Goal: Use online tool/utility: Use online tool/utility

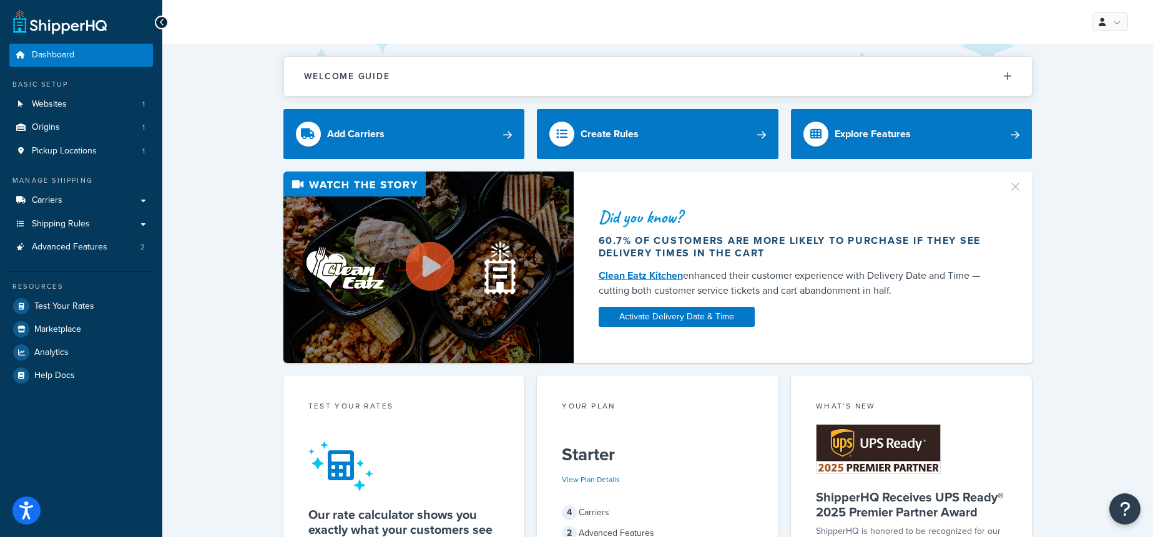
click at [553, 44] on div "Welcome Guide ShipperHQ: An Overview Carrier Setup Shipping Rules Overview Comm…" at bounding box center [657, 70] width 749 height 53
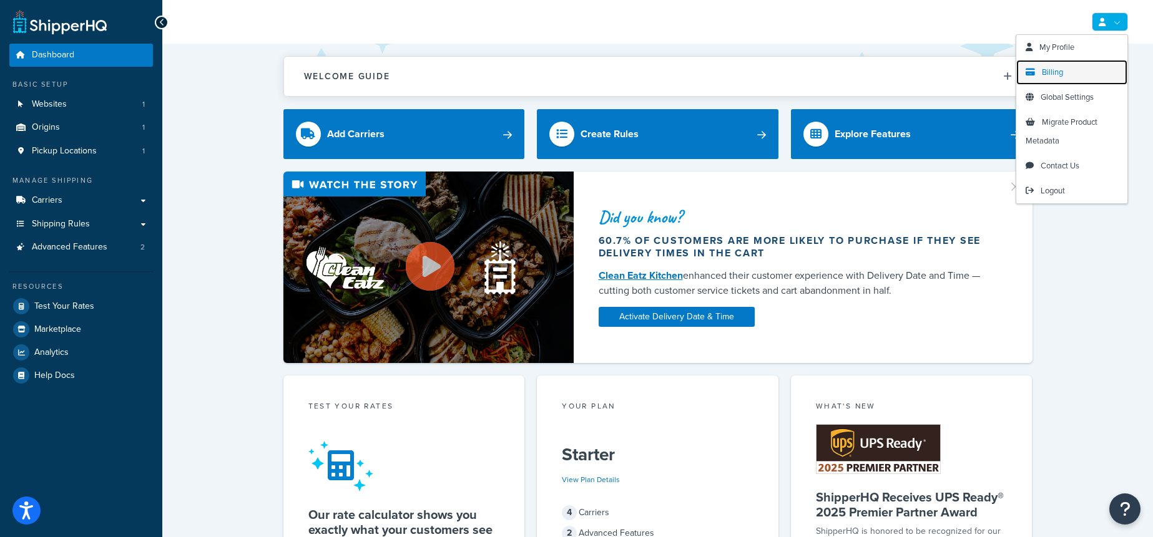
click at [1064, 66] on link "Billing" at bounding box center [1071, 72] width 111 height 25
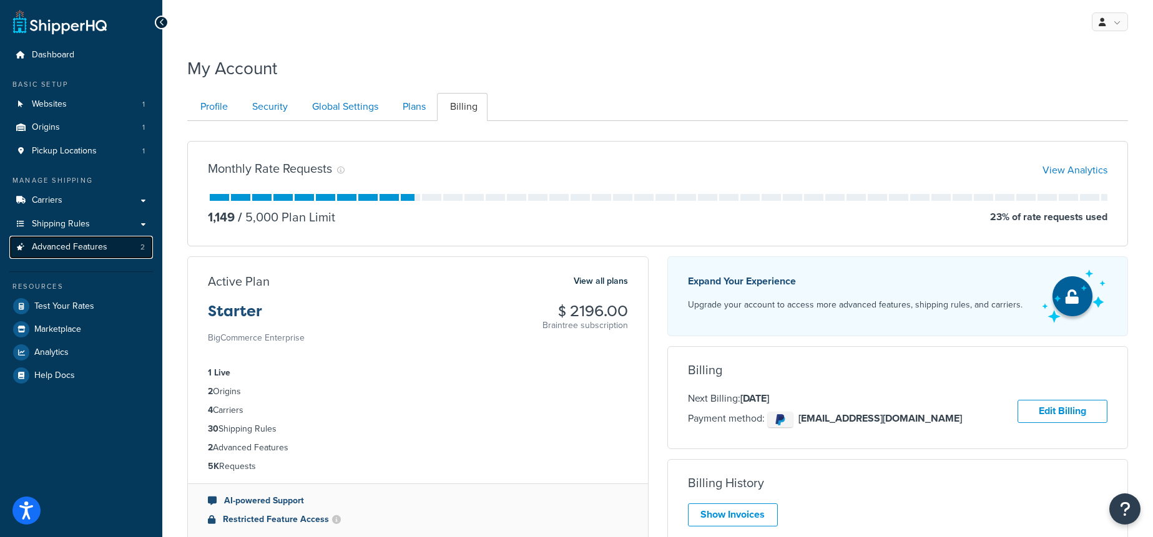
click at [92, 250] on span "Advanced Features" at bounding box center [70, 247] width 76 height 11
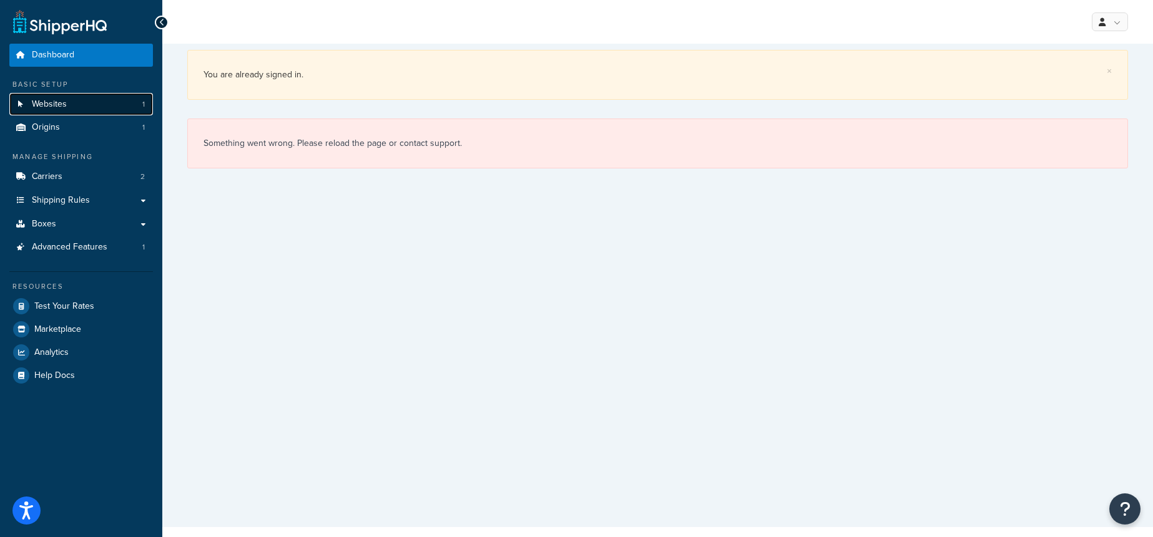
click at [85, 107] on link "Websites 1" at bounding box center [81, 104] width 144 height 23
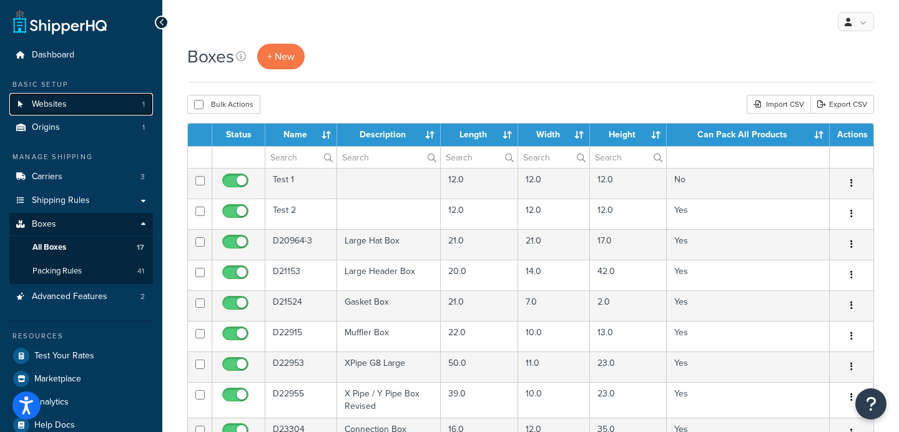
click at [85, 108] on link "Websites 1" at bounding box center [81, 104] width 144 height 23
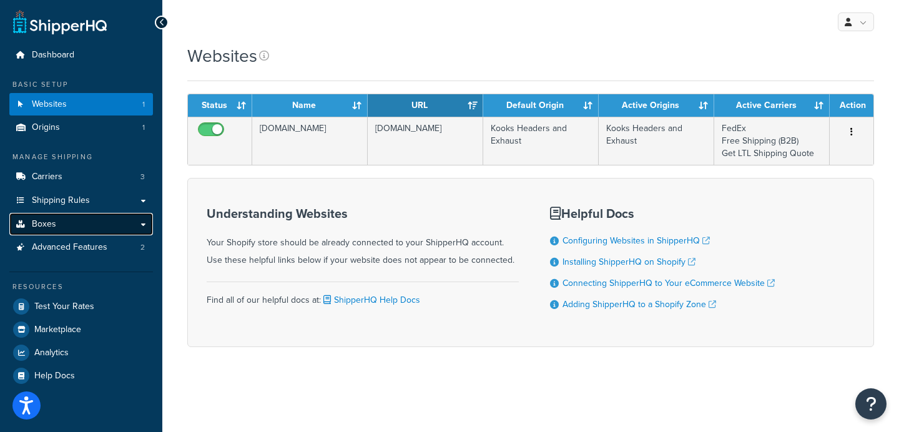
click at [97, 226] on link "Boxes" at bounding box center [81, 224] width 144 height 23
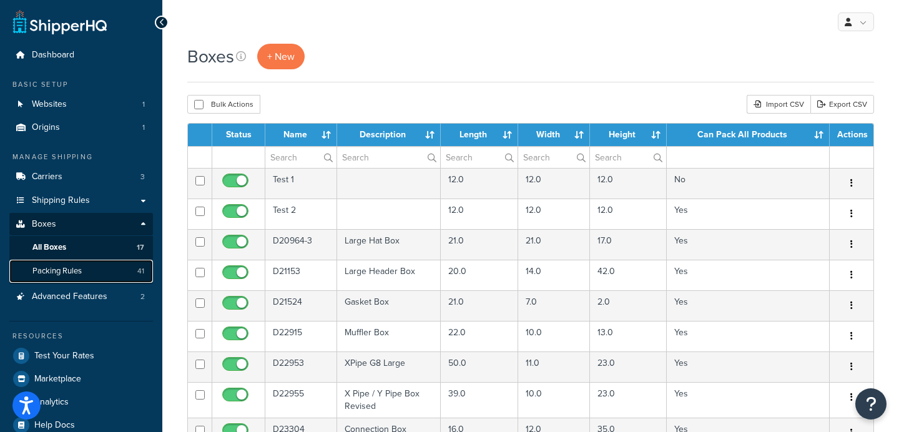
drag, startPoint x: 109, startPoint y: 275, endPoint x: 182, endPoint y: 269, distance: 72.7
click at [109, 275] on link "Packing Rules 41" at bounding box center [81, 271] width 144 height 23
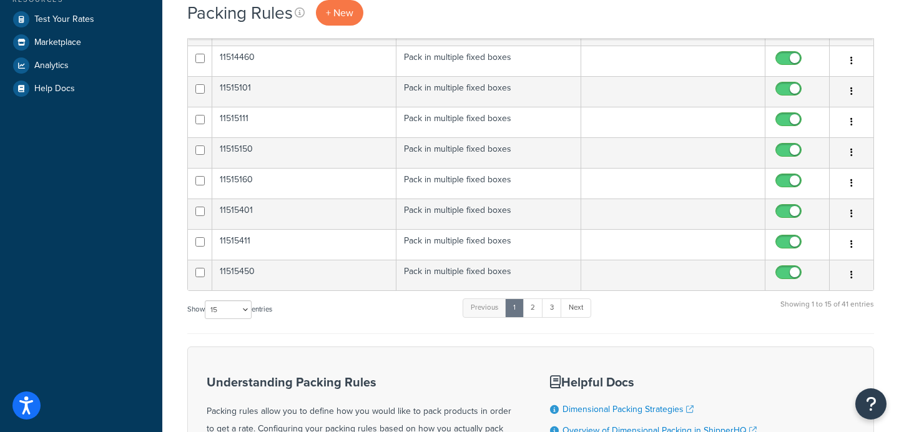
scroll to position [341, 0]
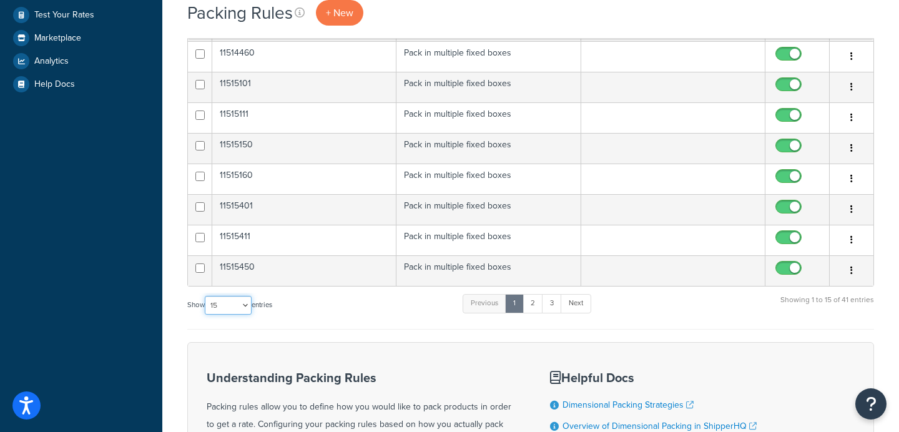
click at [229, 307] on select "10 15 25 50 100" at bounding box center [228, 305] width 47 height 19
select select "100"
click at [206, 315] on select "10 15 25 50 100" at bounding box center [228, 305] width 47 height 19
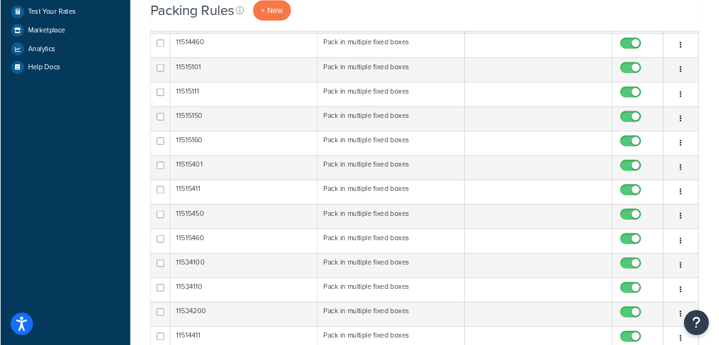
scroll to position [0, 0]
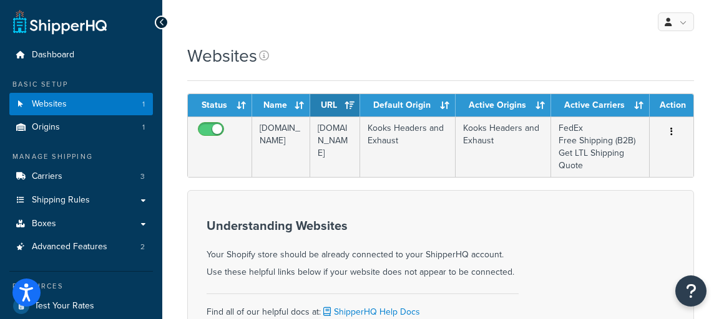
drag, startPoint x: 369, startPoint y: 129, endPoint x: 393, endPoint y: 49, distance: 83.3
click at [393, 50] on div "Websites Contact Us Send Us A Message Contact Information Name * Email * Compan…" at bounding box center [440, 284] width 557 height 481
click at [393, 49] on div "Websites" at bounding box center [440, 56] width 507 height 24
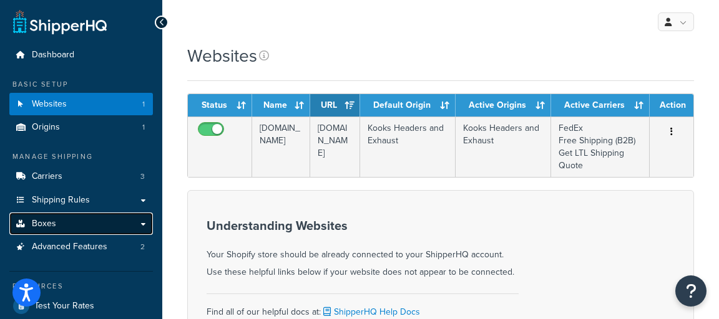
click at [108, 224] on link "Boxes" at bounding box center [81, 224] width 144 height 23
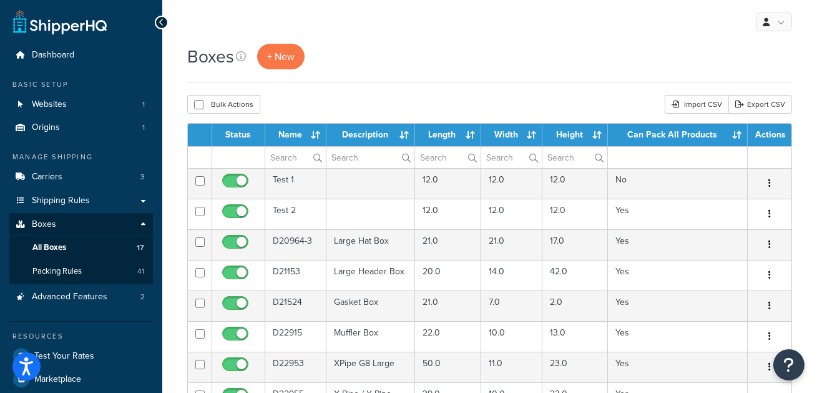
click at [393, 71] on div "Boxes + New" at bounding box center [489, 63] width 605 height 39
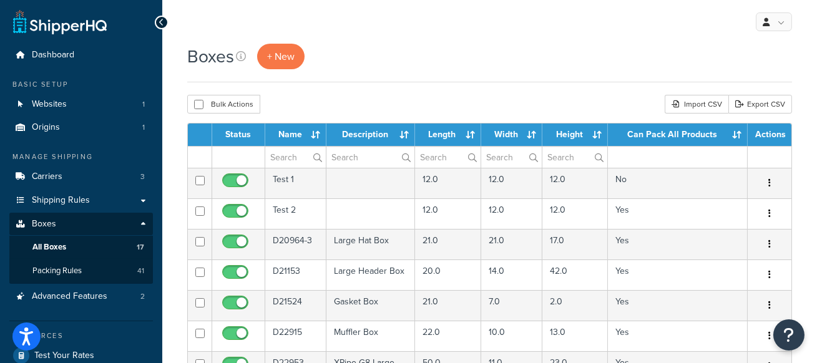
click at [406, 69] on div "Boxes + New" at bounding box center [489, 57] width 605 height 26
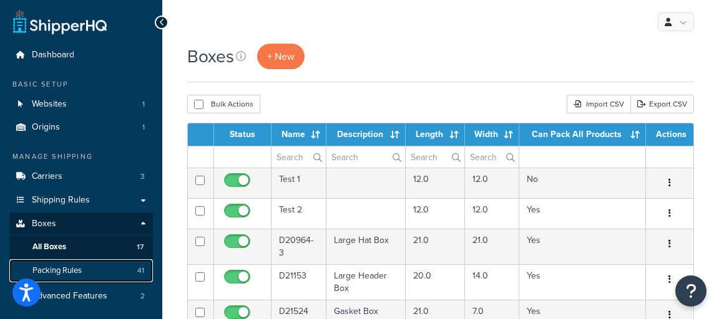
click at [120, 271] on link "Packing Rules 41" at bounding box center [81, 271] width 144 height 23
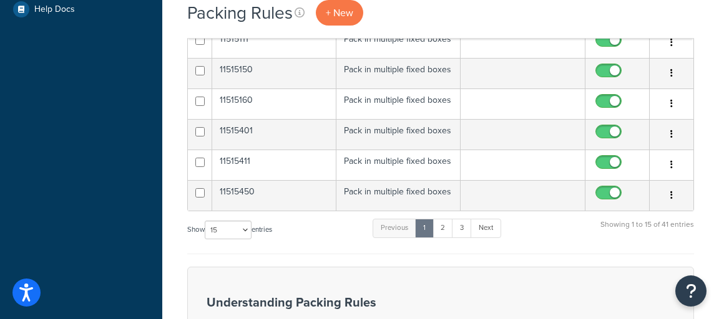
scroll to position [421, 0]
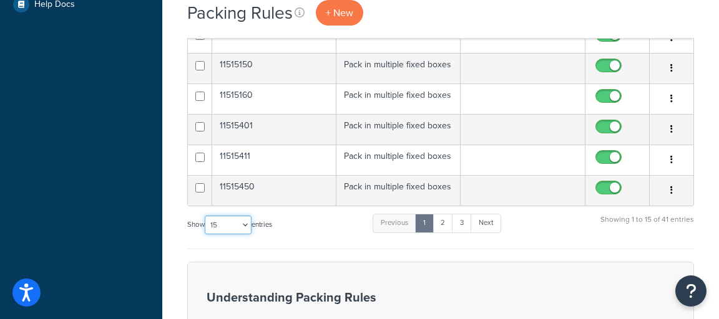
click at [249, 228] on select "10 15 25 50 100" at bounding box center [228, 225] width 47 height 19
select select "50"
click at [206, 235] on select "10 15 25 50 100" at bounding box center [228, 225] width 47 height 19
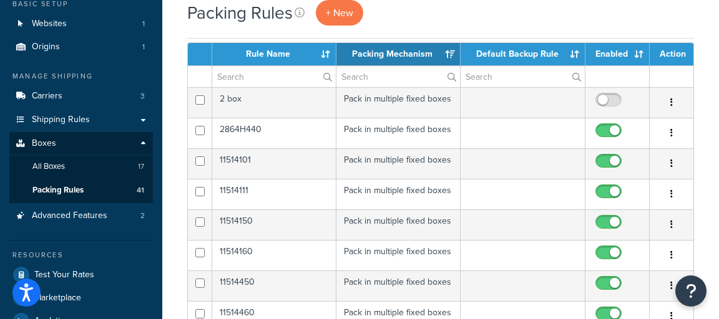
scroll to position [0, 0]
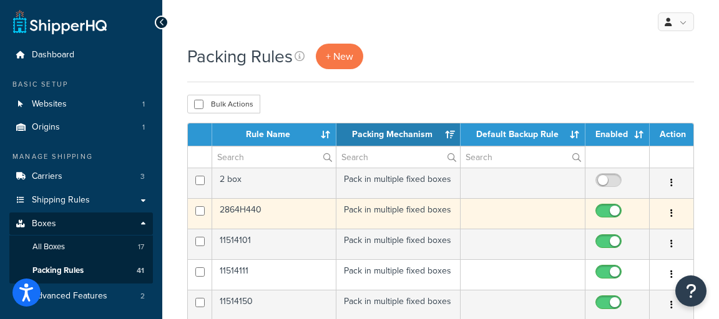
click at [297, 203] on td "2864H440" at bounding box center [274, 213] width 124 height 31
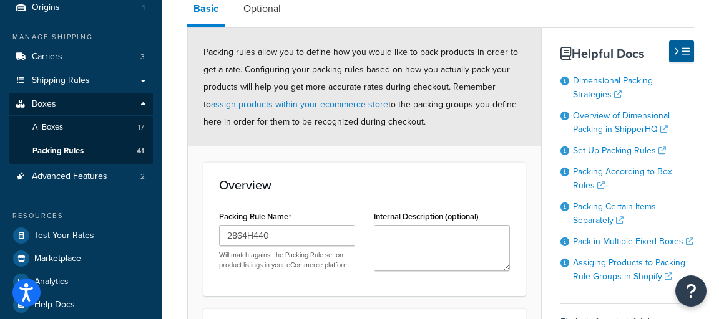
scroll to position [147, 0]
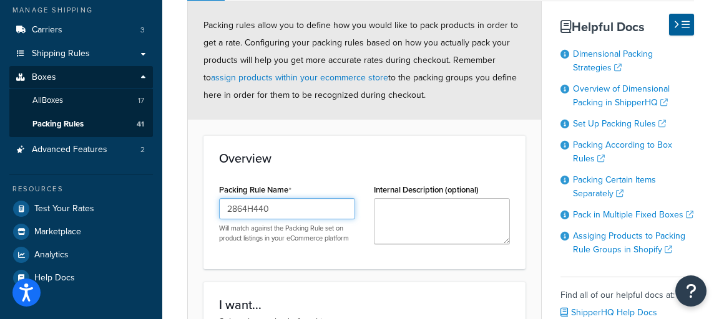
click at [280, 208] on input "2864H440" at bounding box center [287, 208] width 136 height 21
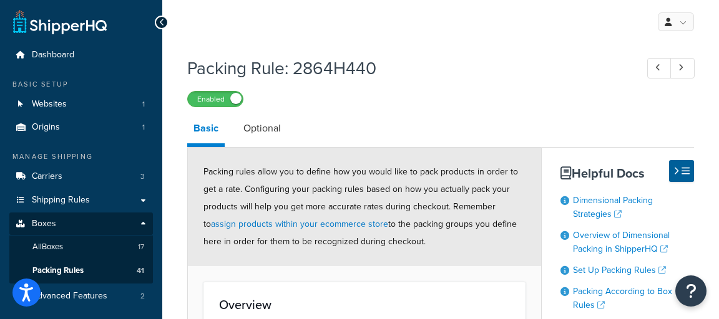
scroll to position [0, 0]
drag, startPoint x: 285, startPoint y: 73, endPoint x: 185, endPoint y: 66, distance: 100.1
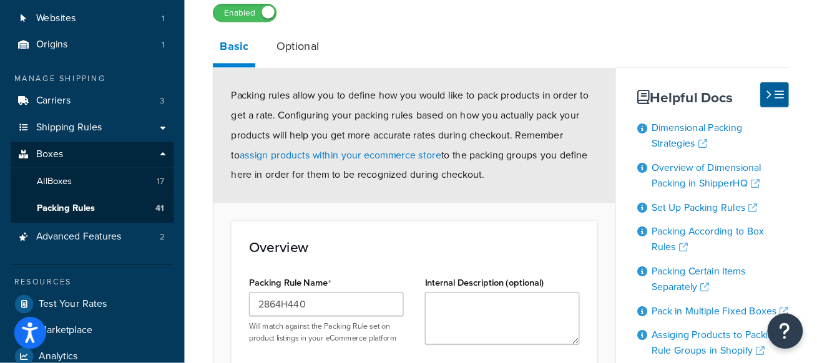
scroll to position [88, 0]
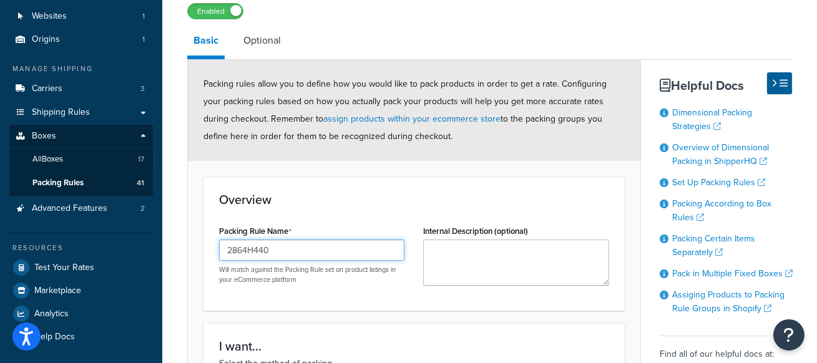
click at [361, 256] on input "2864H440" at bounding box center [311, 250] width 185 height 21
click at [360, 256] on input "2864H440" at bounding box center [311, 250] width 185 height 21
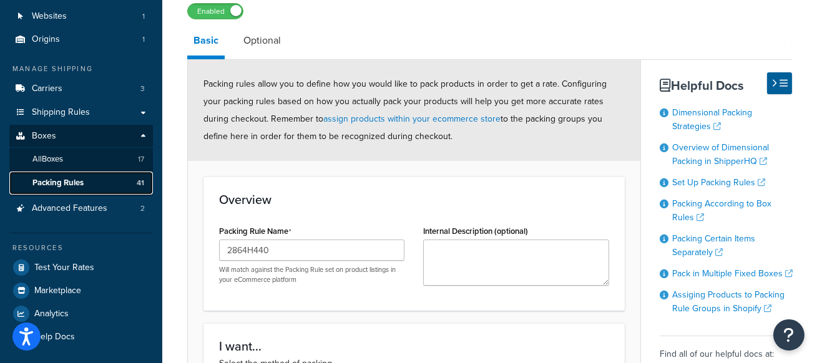
click at [137, 186] on span "41" at bounding box center [140, 183] width 7 height 11
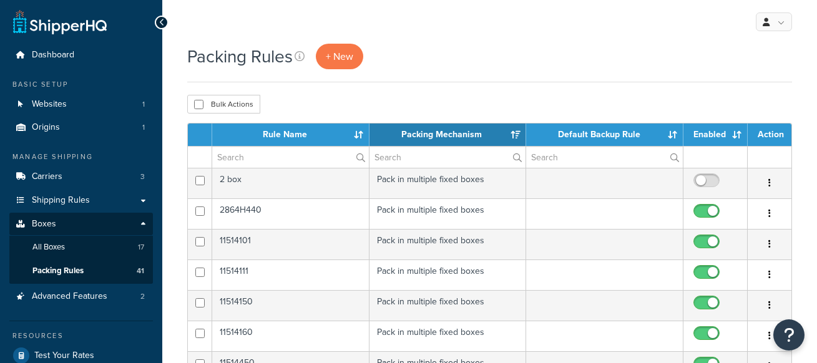
select select "15"
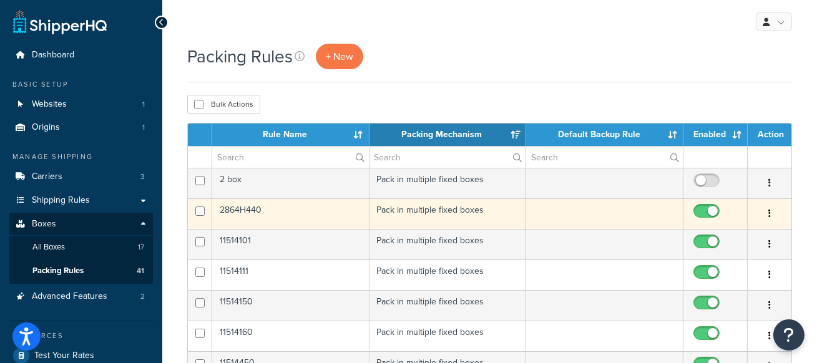
click at [301, 213] on td "2864H440" at bounding box center [290, 213] width 157 height 31
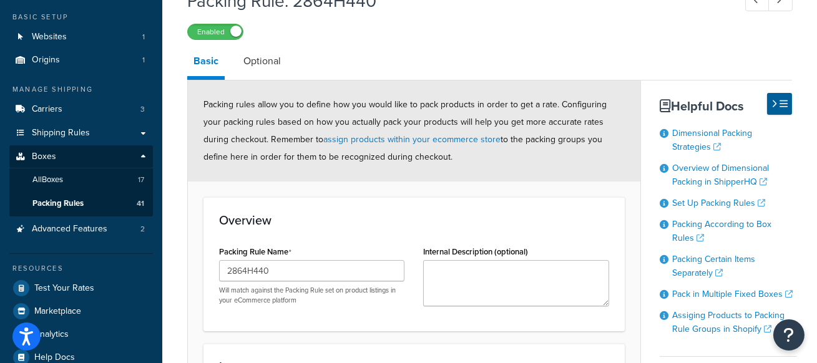
scroll to position [80, 0]
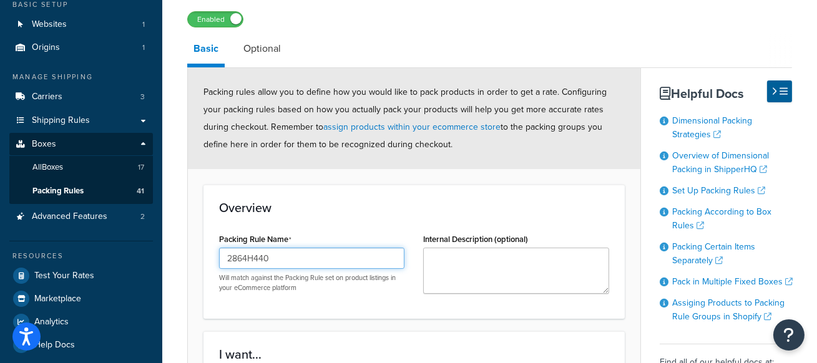
click at [295, 253] on input "2864H440" at bounding box center [311, 258] width 185 height 21
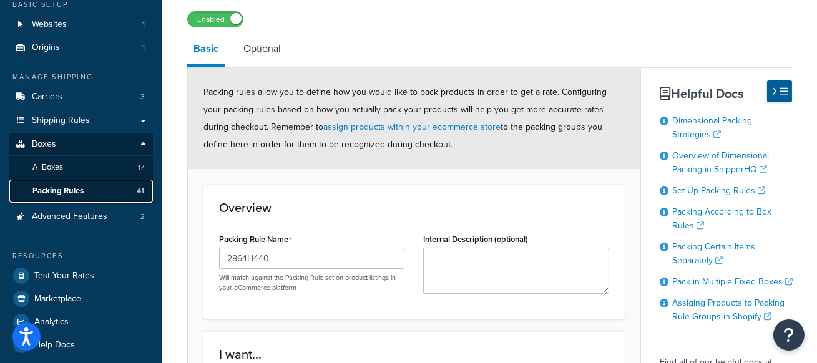
click at [137, 195] on span "41" at bounding box center [140, 191] width 7 height 11
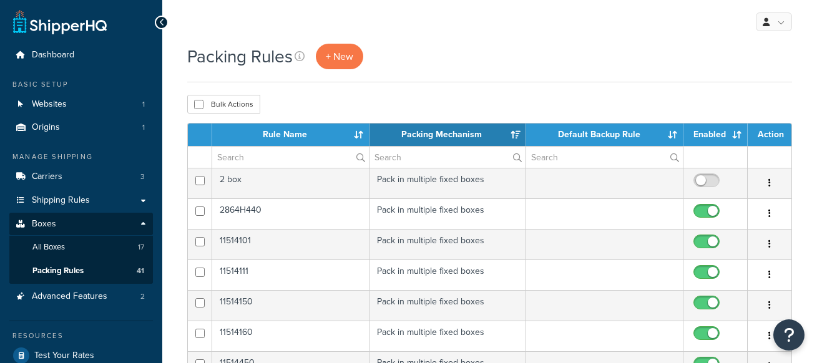
select select "15"
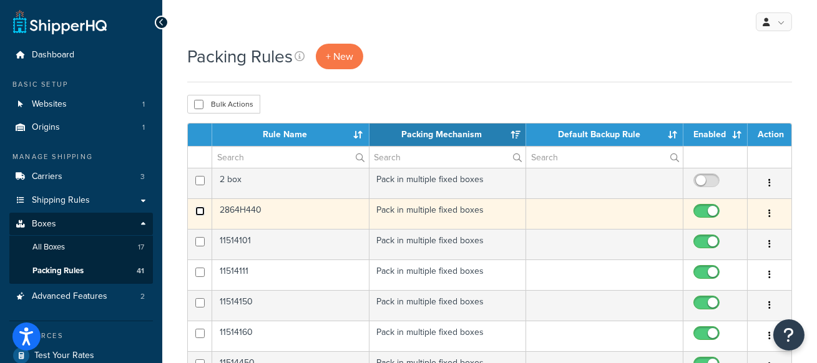
click at [199, 210] on input "checkbox" at bounding box center [199, 211] width 9 height 9
checkbox input "false"
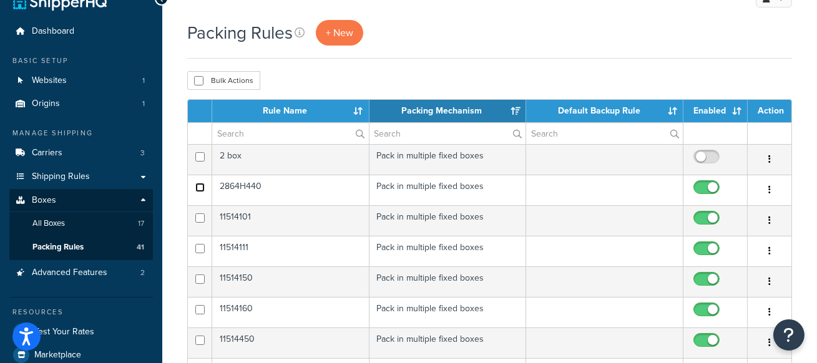
scroll to position [27, 0]
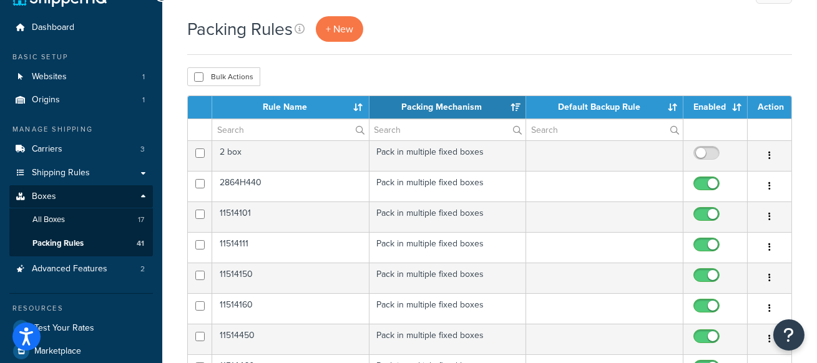
click at [497, 54] on div "Packing Rules + New" at bounding box center [489, 35] width 605 height 39
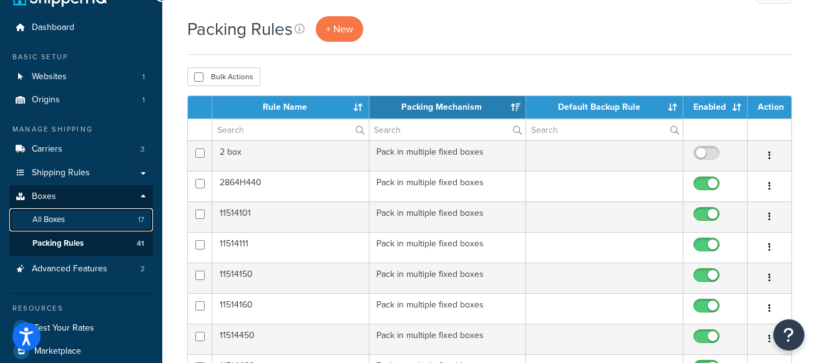
click at [90, 230] on link "All Boxes 17" at bounding box center [81, 219] width 144 height 23
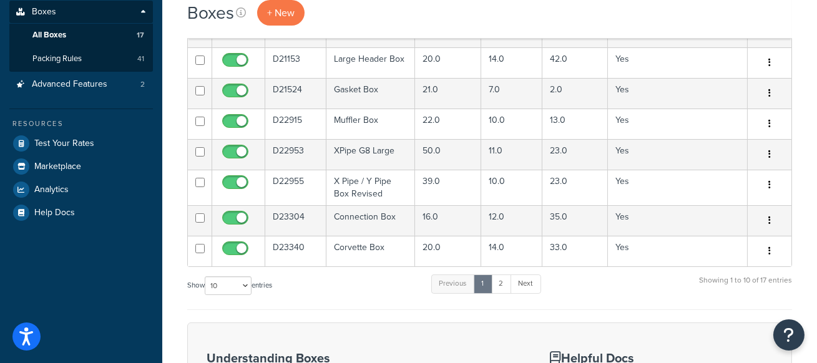
scroll to position [235, 0]
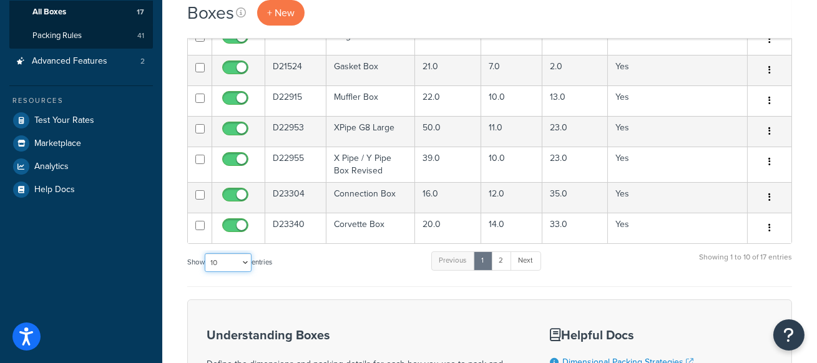
click at [240, 264] on select "10 15 25 50 100 1000" at bounding box center [228, 262] width 47 height 19
select select "25"
click at [206, 253] on select "10 15 25 50 100 1000" at bounding box center [228, 262] width 47 height 19
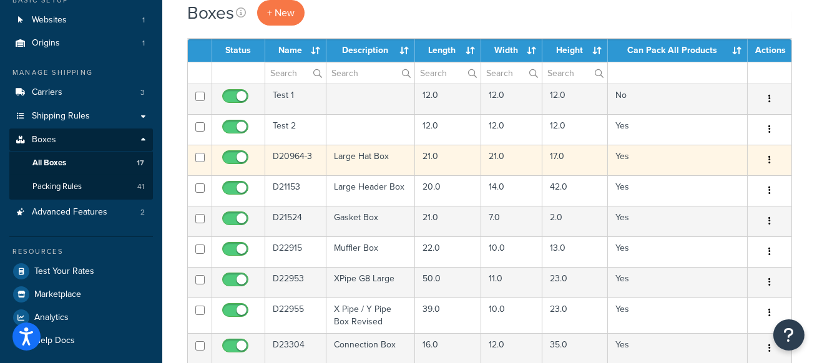
scroll to position [83, 0]
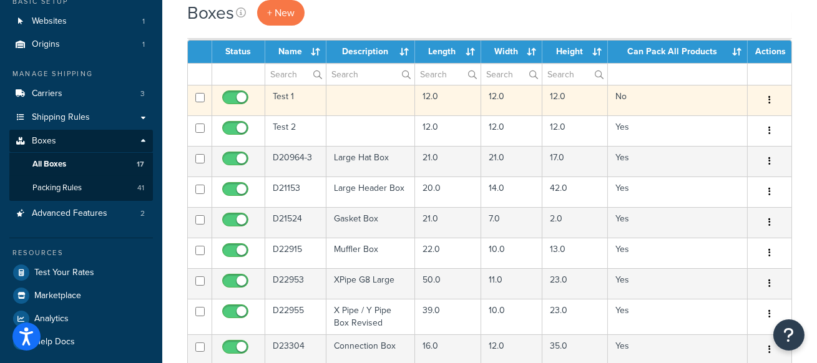
drag, startPoint x: 199, startPoint y: 98, endPoint x: 203, endPoint y: 107, distance: 9.5
click at [199, 98] on input "checkbox" at bounding box center [199, 97] width 9 height 9
checkbox input "true"
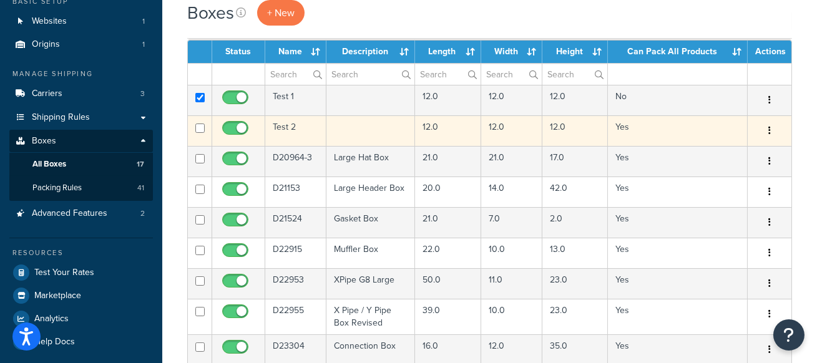
click at [197, 125] on input "checkbox" at bounding box center [199, 128] width 9 height 9
click at [203, 127] on input "checkbox" at bounding box center [199, 128] width 9 height 9
checkbox input "false"
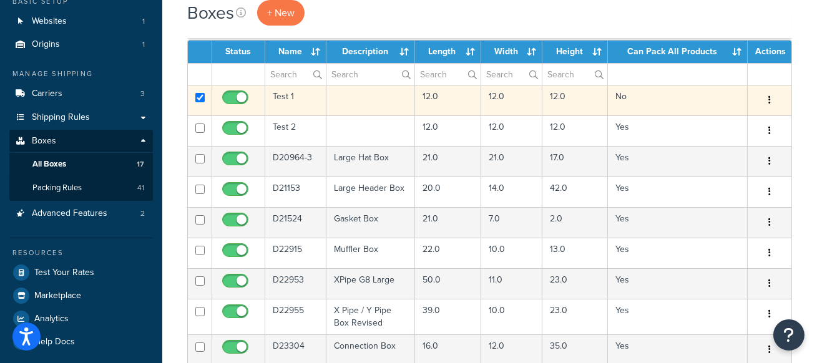
click at [197, 100] on input "checkbox" at bounding box center [199, 97] width 9 height 9
checkbox input "false"
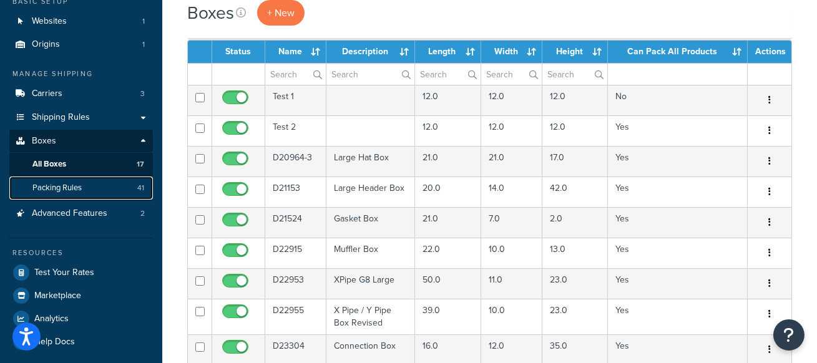
click at [125, 183] on link "Packing Rules 41" at bounding box center [81, 188] width 144 height 23
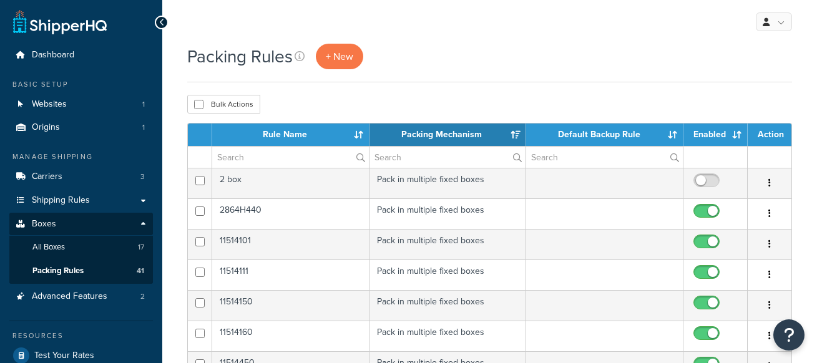
select select "15"
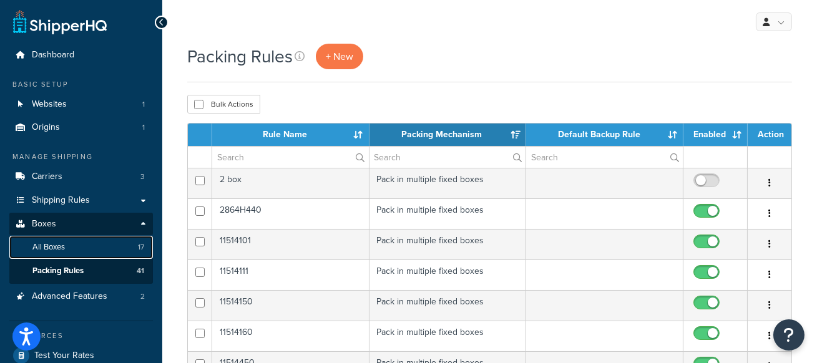
click at [99, 242] on link "All Boxes 17" at bounding box center [81, 247] width 144 height 23
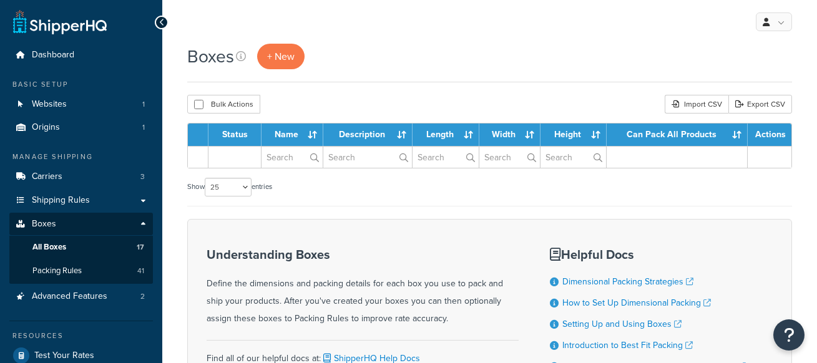
select select "25"
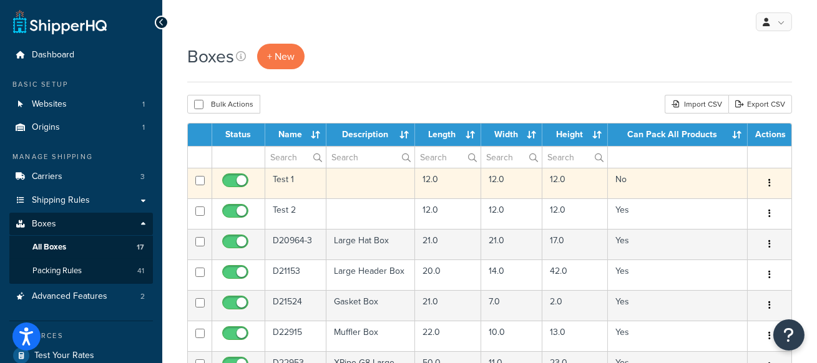
click at [198, 183] on input "checkbox" at bounding box center [199, 180] width 9 height 9
click at [203, 182] on input "checkbox" at bounding box center [199, 180] width 9 height 9
checkbox input "false"
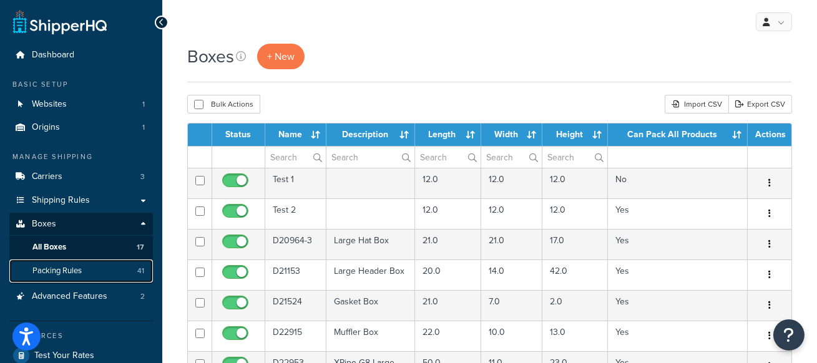
click at [120, 277] on link "Packing Rules 41" at bounding box center [81, 271] width 144 height 23
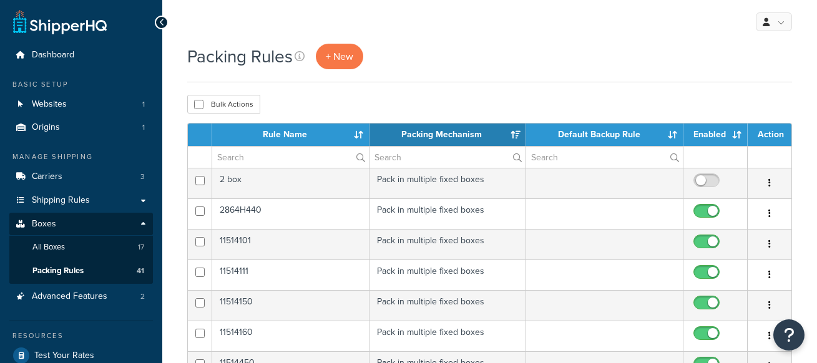
select select "15"
click at [348, 54] on span "+ New" at bounding box center [339, 56] width 27 height 14
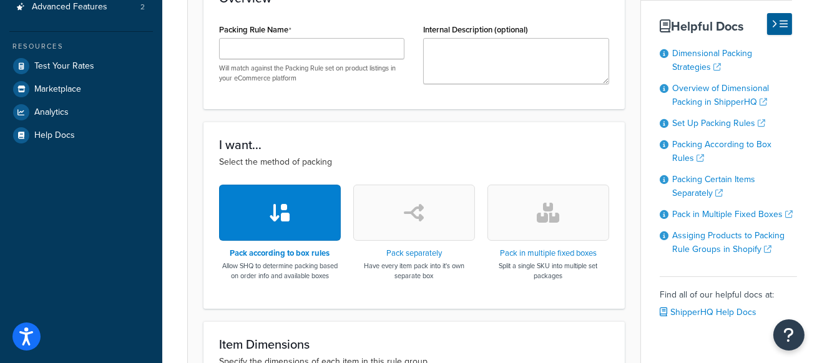
scroll to position [295, 0]
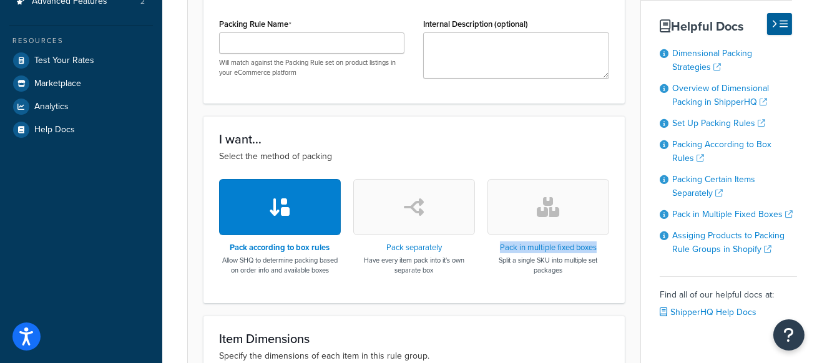
drag, startPoint x: 610, startPoint y: 246, endPoint x: 495, endPoint y: 245, distance: 114.8
click at [495, 245] on div "Pack according to box rules Allow SHQ to determine packing based on order info …" at bounding box center [414, 233] width 409 height 108
click at [204, 246] on div "I want... Select the method of packing Pack according to box rules Allow SHQ to…" at bounding box center [413, 209] width 421 height 187
drag, startPoint x: 335, startPoint y: 249, endPoint x: 228, endPoint y: 245, distance: 107.4
click at [228, 245] on h3 "Pack according to box rules" at bounding box center [280, 247] width 122 height 9
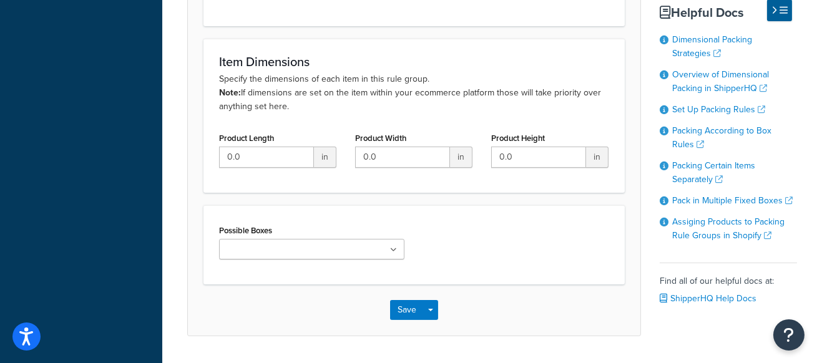
scroll to position [574, 0]
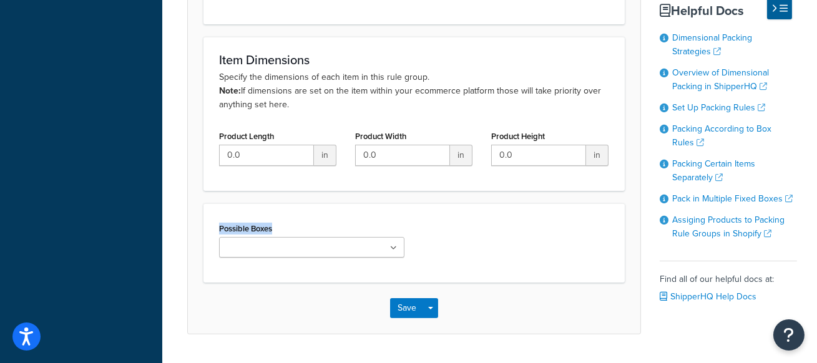
drag, startPoint x: 296, startPoint y: 228, endPoint x: 216, endPoint y: 225, distance: 80.5
click at [216, 225] on div "Possible Boxes Test 1" at bounding box center [312, 243] width 204 height 47
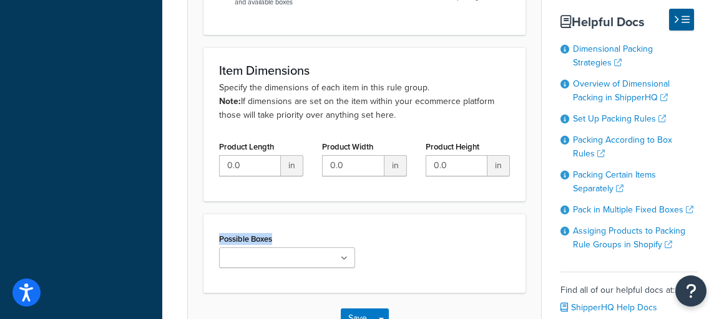
scroll to position [612, 0]
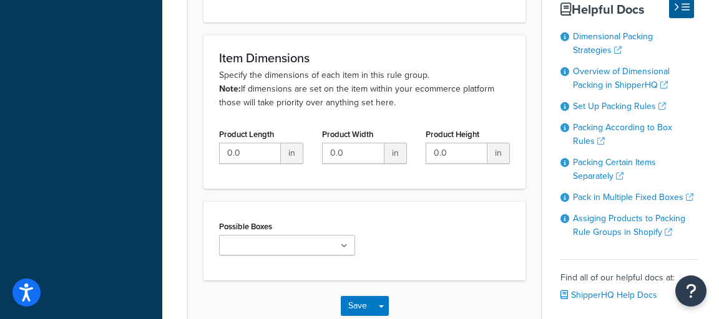
click at [301, 242] on input "Possible Boxes" at bounding box center [278, 247] width 110 height 14
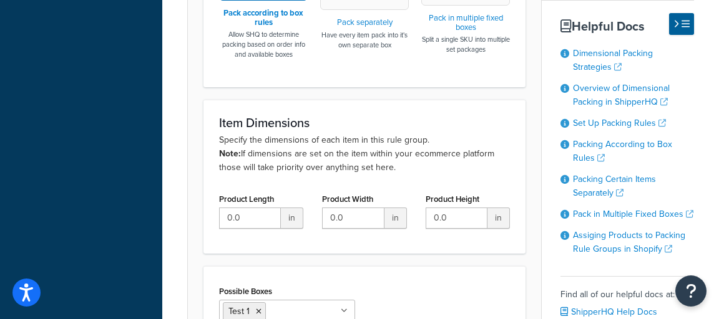
scroll to position [571, 0]
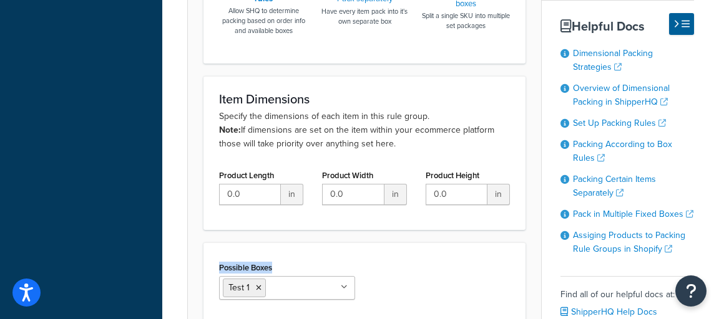
drag, startPoint x: 281, startPoint y: 264, endPoint x: 214, endPoint y: 265, distance: 66.8
click at [214, 265] on div "Possible Boxes Test 1 No results found" at bounding box center [287, 284] width 155 height 51
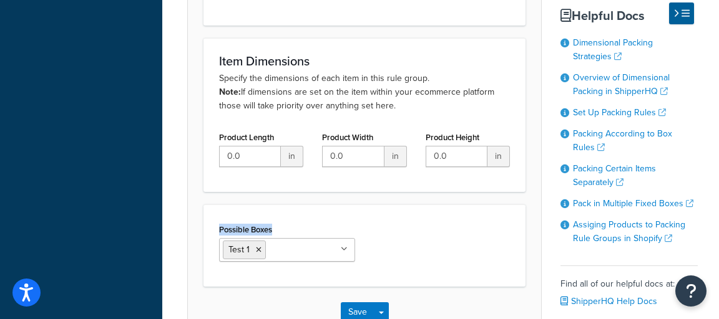
scroll to position [610, 0]
click at [307, 246] on ul "Test 1" at bounding box center [287, 250] width 136 height 24
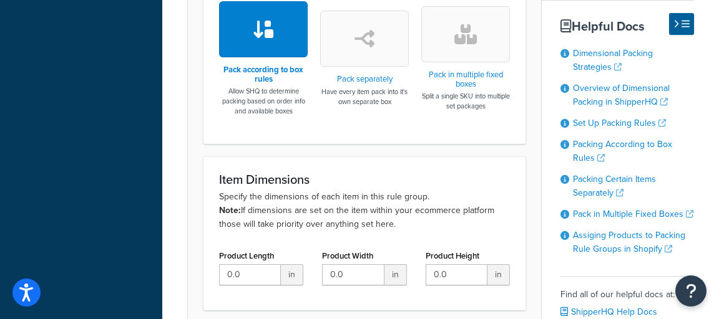
scroll to position [340, 0]
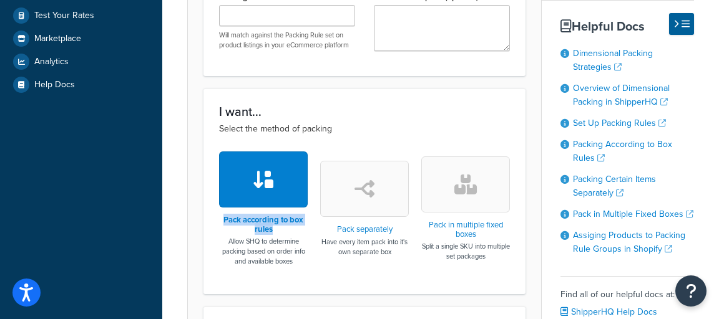
drag, startPoint x: 295, startPoint y: 229, endPoint x: 210, endPoint y: 220, distance: 84.8
click at [210, 220] on div "Pack according to box rules Allow SHQ to determine packing based on order info …" at bounding box center [365, 215] width 310 height 127
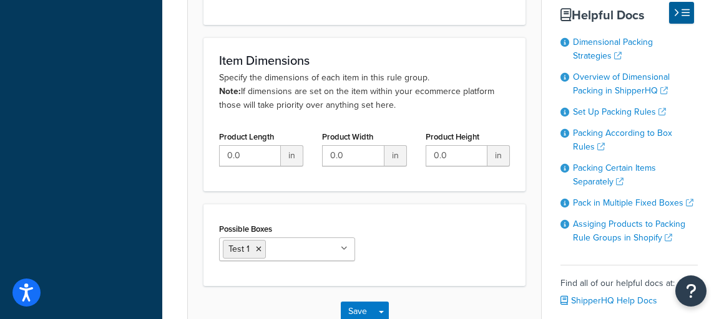
scroll to position [613, 0]
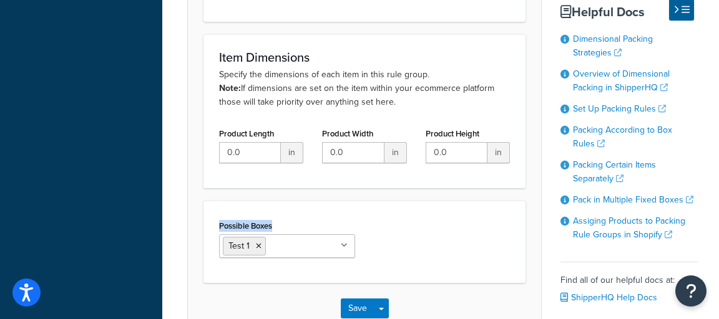
drag, startPoint x: 281, startPoint y: 228, endPoint x: 217, endPoint y: 224, distance: 64.4
click at [217, 224] on div "Possible Boxes Test 1 No results found" at bounding box center [287, 242] width 155 height 51
click at [435, 245] on div "Possible Boxes Test 1 No results found" at bounding box center [365, 242] width 310 height 51
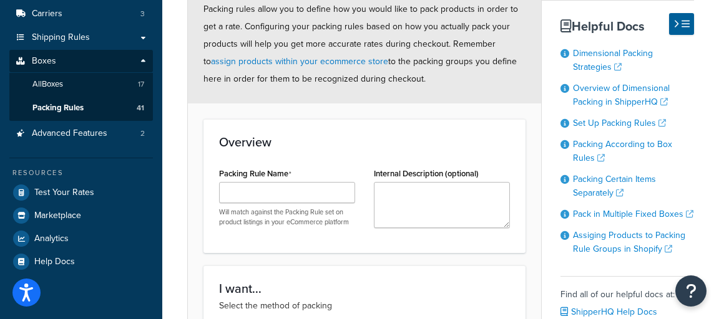
scroll to position [185, 0]
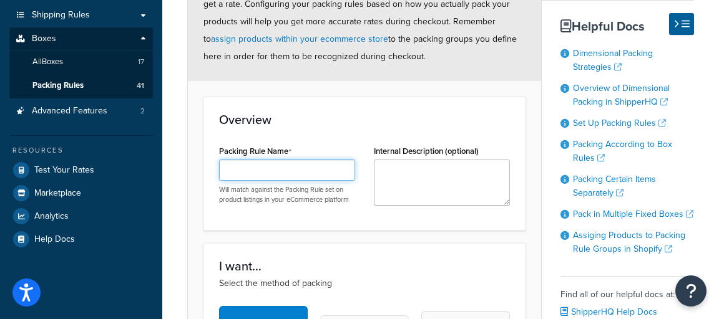
click at [263, 170] on input "Packing Rule Name" at bounding box center [287, 170] width 136 height 21
click at [313, 137] on div "Overview Packing Rule Name Will match against the Packing Rule set on product l…" at bounding box center [364, 164] width 322 height 134
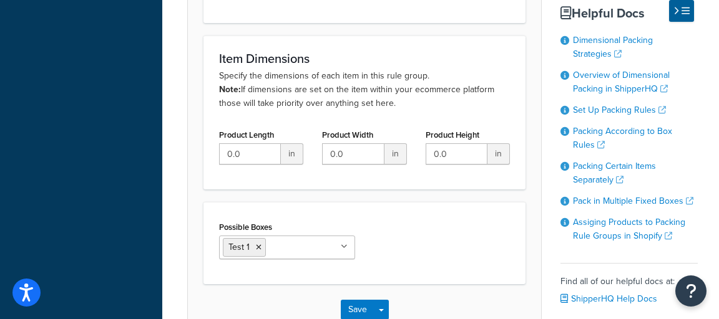
scroll to position [631, 0]
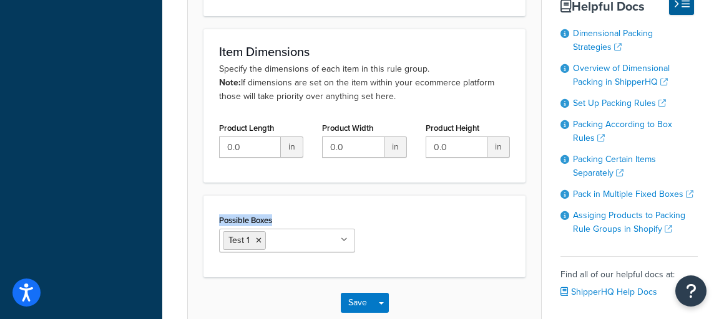
drag, startPoint x: 293, startPoint y: 219, endPoint x: 219, endPoint y: 217, distance: 73.7
click at [219, 217] on div "Possible Boxes Test 1 No results found" at bounding box center [287, 232] width 136 height 41
click at [364, 218] on div "Possible Boxes Test 1 No results found" at bounding box center [365, 237] width 310 height 51
click at [463, 223] on div "Possible Boxes Test 1 No results found" at bounding box center [365, 237] width 310 height 51
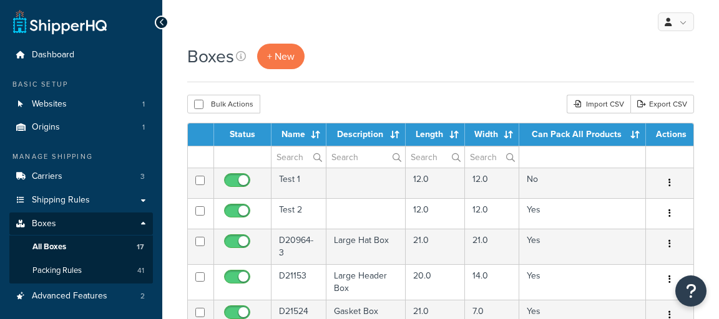
select select "25"
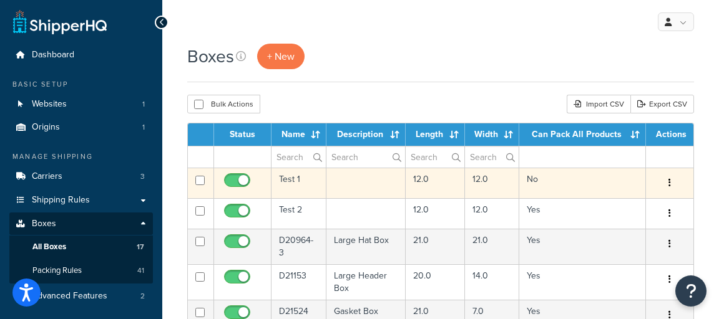
click at [198, 178] on input "checkbox" at bounding box center [199, 180] width 9 height 9
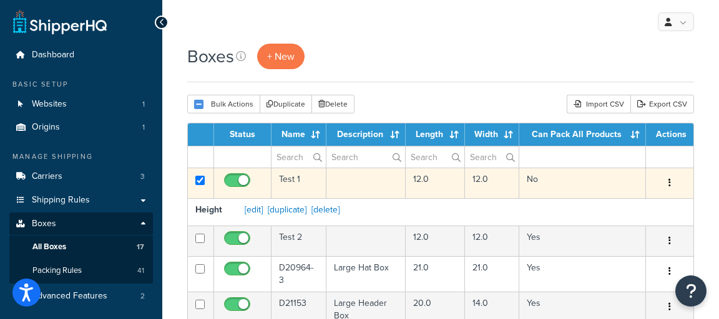
click at [202, 182] on input "checkbox" at bounding box center [199, 180] width 9 height 9
checkbox input "false"
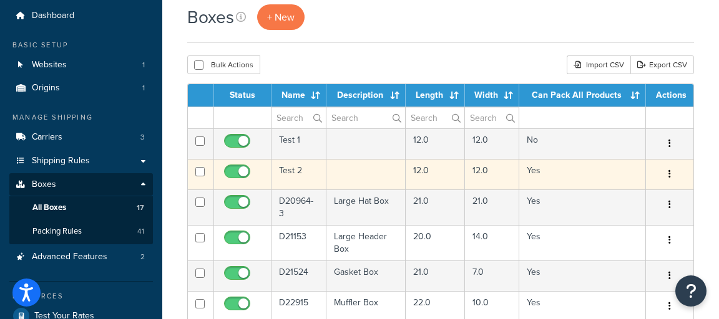
scroll to position [36, 0]
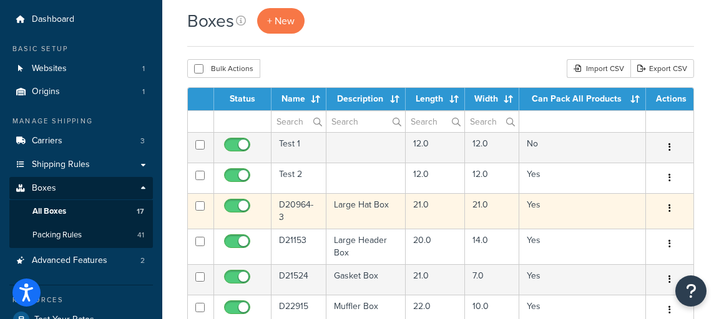
click at [198, 203] on input "checkbox" at bounding box center [199, 206] width 9 height 9
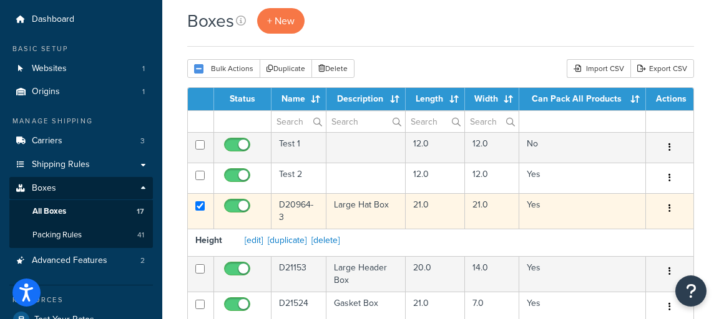
click at [203, 207] on input "checkbox" at bounding box center [199, 206] width 9 height 9
checkbox input "false"
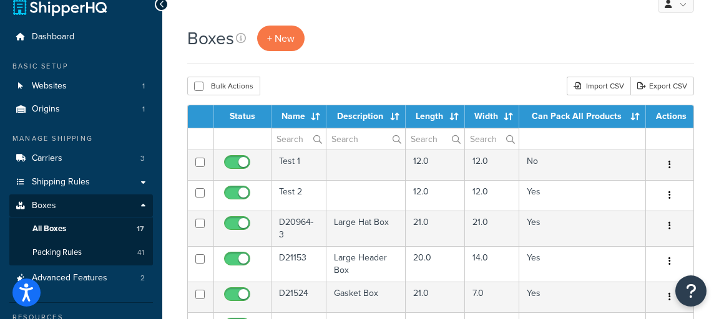
scroll to position [14, 0]
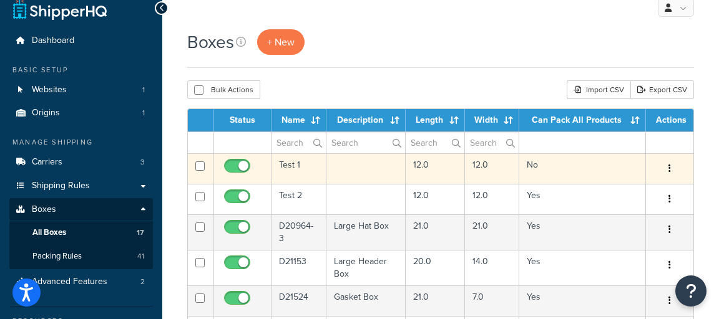
click at [202, 165] on input "checkbox" at bounding box center [199, 166] width 9 height 9
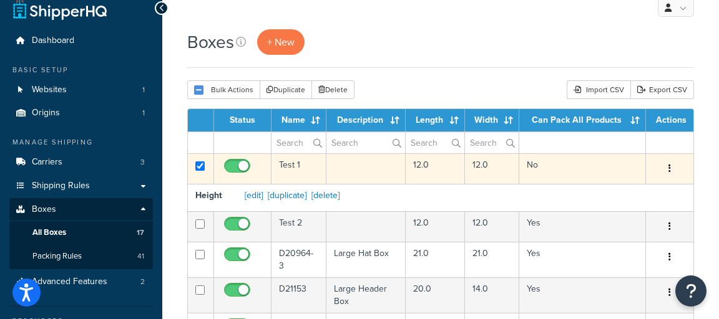
click at [200, 168] on input "checkbox" at bounding box center [199, 166] width 9 height 9
checkbox input "false"
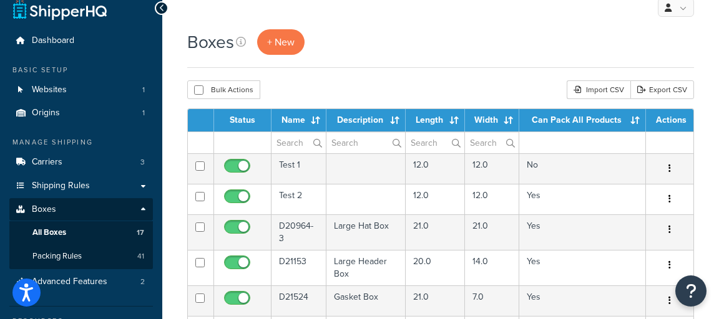
scroll to position [7, 0]
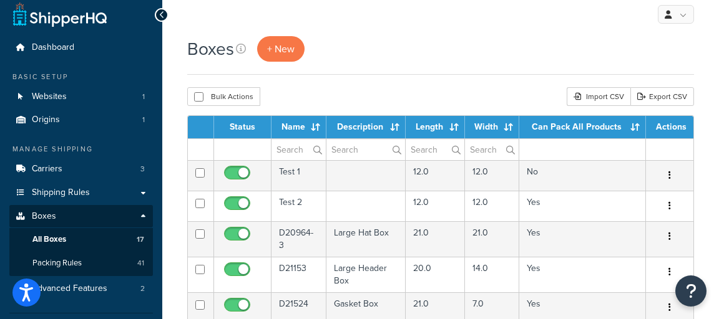
click at [462, 65] on div "Boxes + New" at bounding box center [440, 55] width 507 height 39
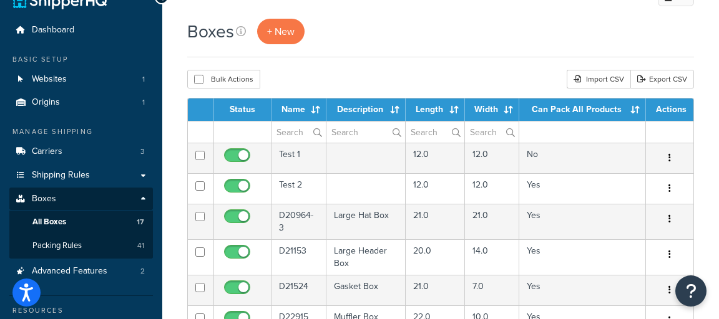
scroll to position [31, 0]
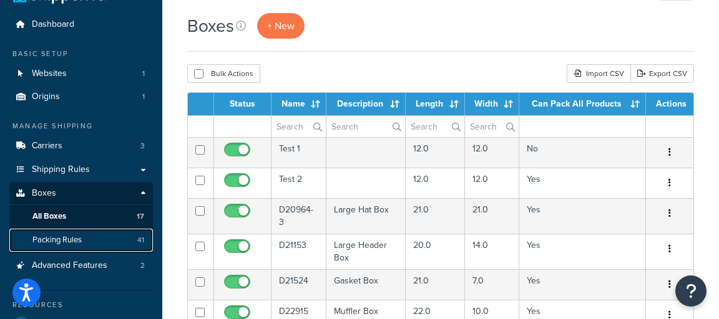
click at [119, 245] on link "Packing Rules 41" at bounding box center [81, 240] width 144 height 23
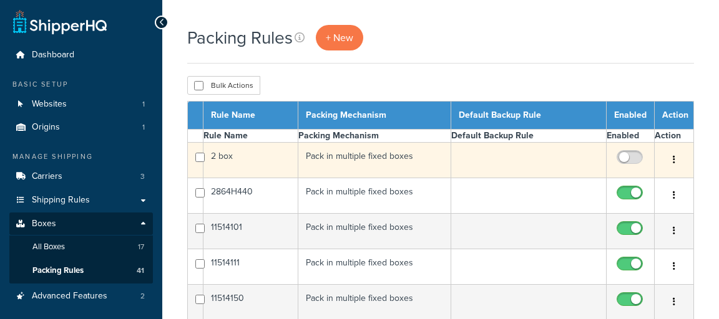
select select "15"
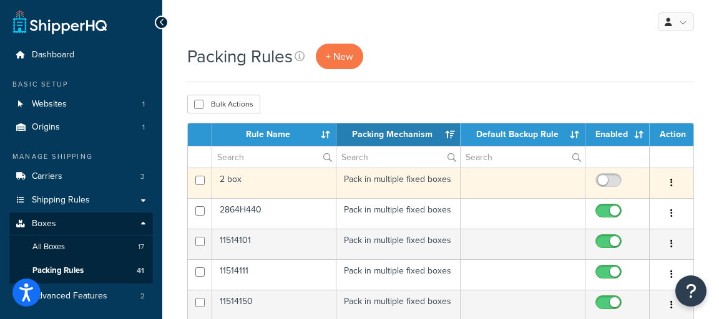
scroll to position [42, 0]
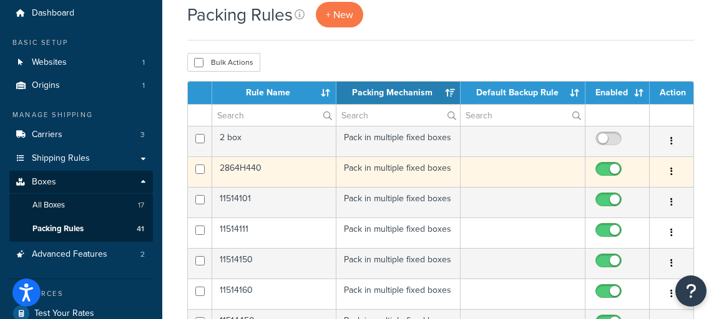
click at [394, 172] on td "Pack in multiple fixed boxes" at bounding box center [398, 172] width 125 height 31
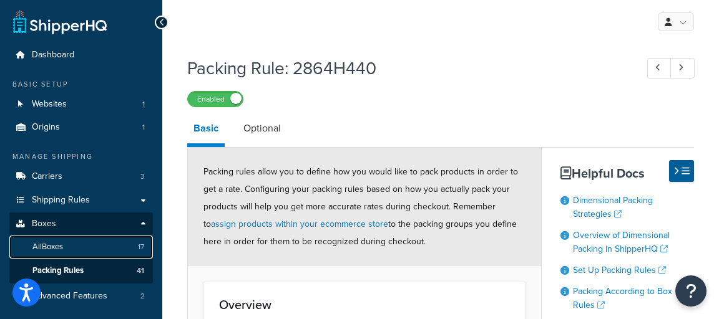
click at [114, 252] on link "All Boxes 17" at bounding box center [81, 247] width 144 height 23
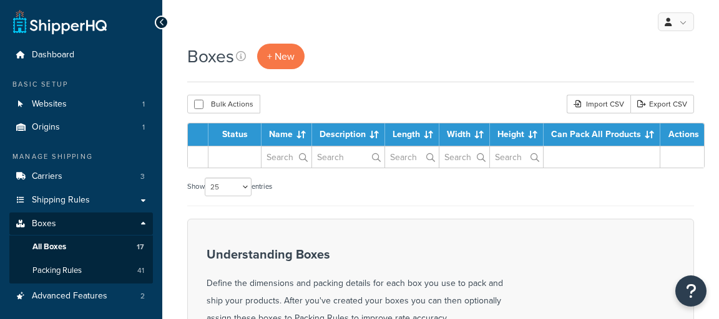
select select "25"
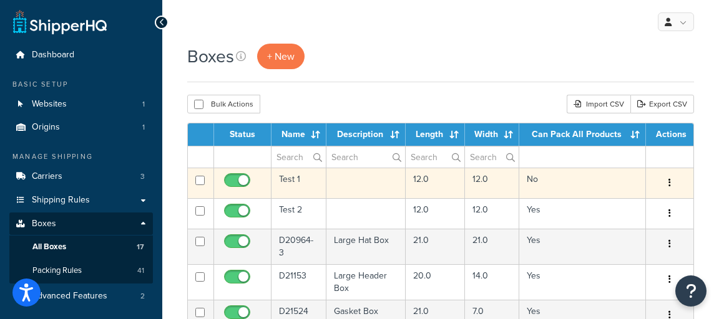
click at [202, 180] on input "checkbox" at bounding box center [199, 180] width 9 height 9
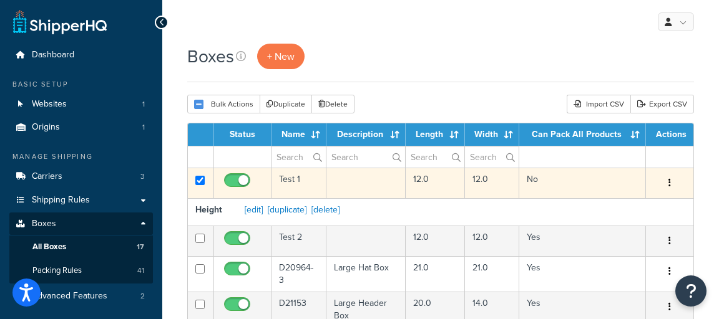
click at [202, 181] on input "checkbox" at bounding box center [199, 180] width 9 height 9
checkbox input "false"
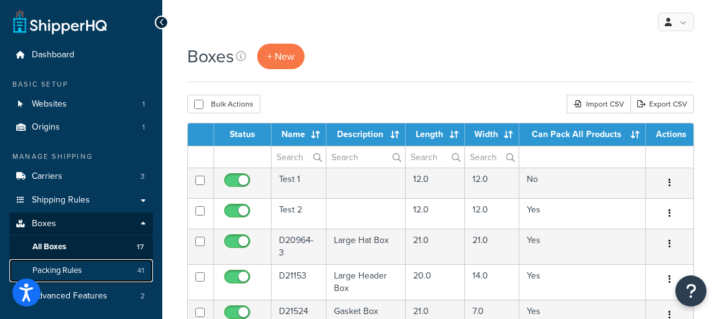
click at [105, 271] on link "Packing Rules 41" at bounding box center [81, 271] width 144 height 23
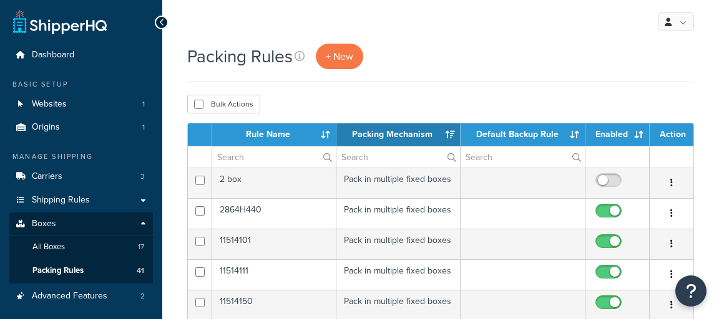
select select "15"
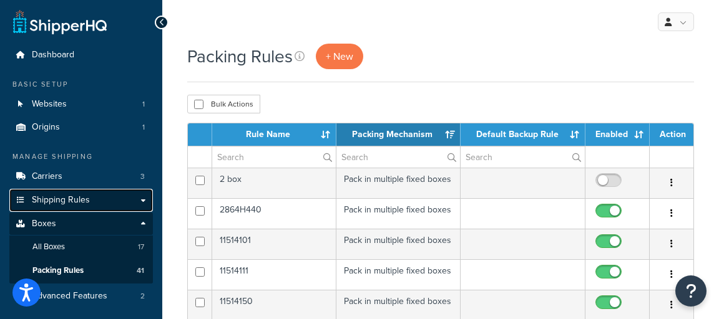
click at [53, 200] on span "Shipping Rules" at bounding box center [61, 200] width 58 height 11
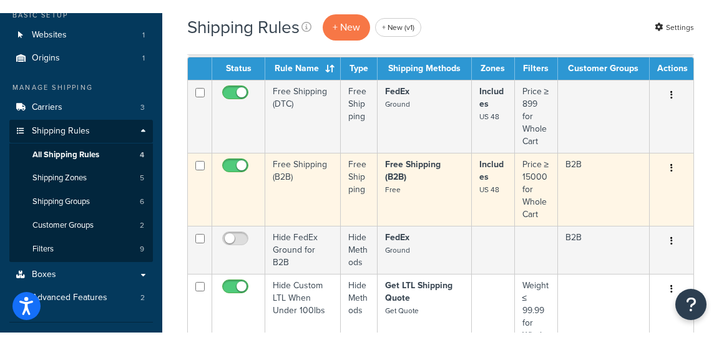
scroll to position [85, 0]
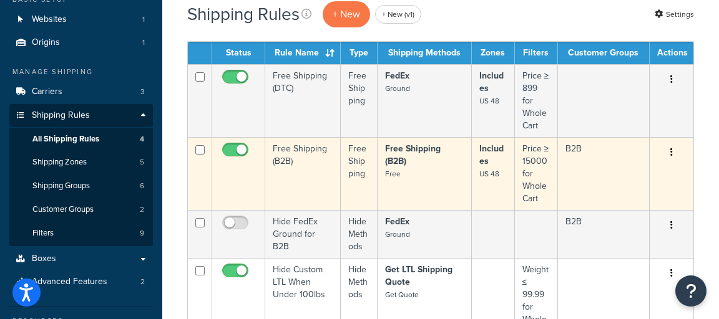
click at [198, 149] on input "checkbox" at bounding box center [199, 149] width 9 height 9
checkbox input "true"
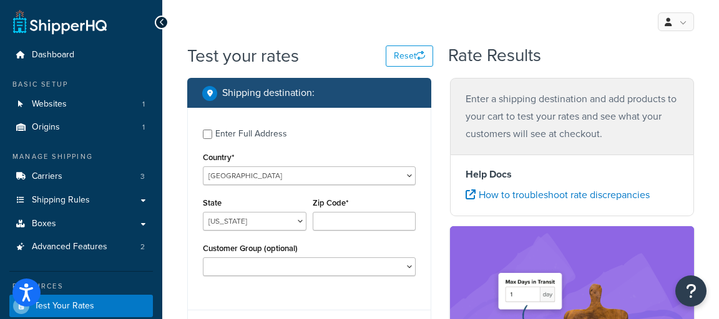
click at [260, 130] on div "Enter Full Address" at bounding box center [251, 133] width 72 height 17
click at [212, 130] on input "Enter Full Address" at bounding box center [207, 134] width 9 height 9
checkbox input "true"
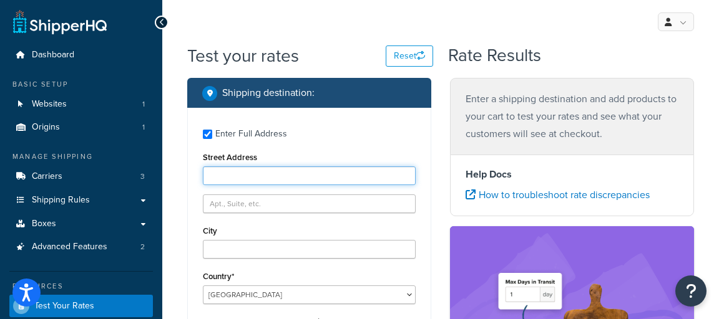
click at [261, 178] on input "Street Address" at bounding box center [309, 176] width 213 height 19
type input "1810 [PERSON_NAME] Dr"
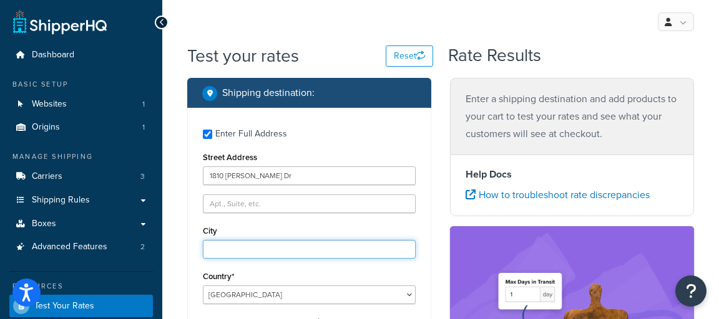
type input "Austin"
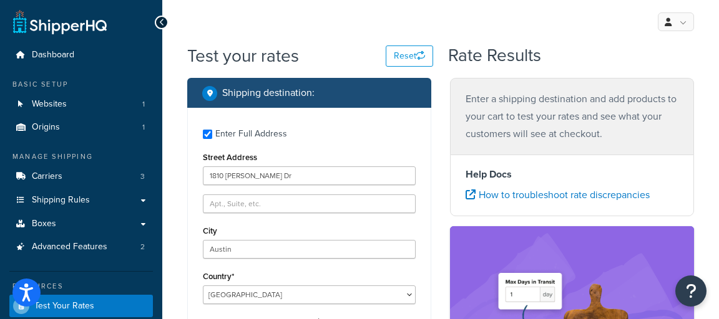
select select "[GEOGRAPHIC_DATA]"
type input "78757"
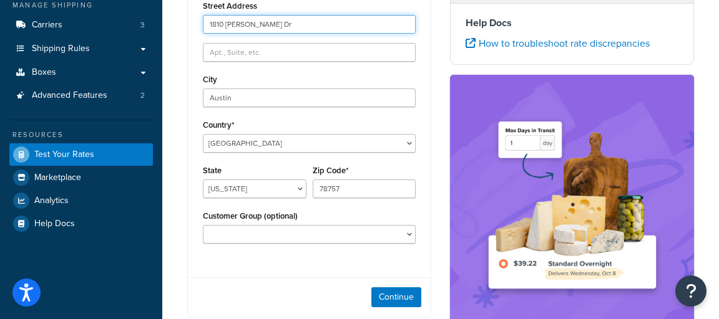
scroll to position [157, 0]
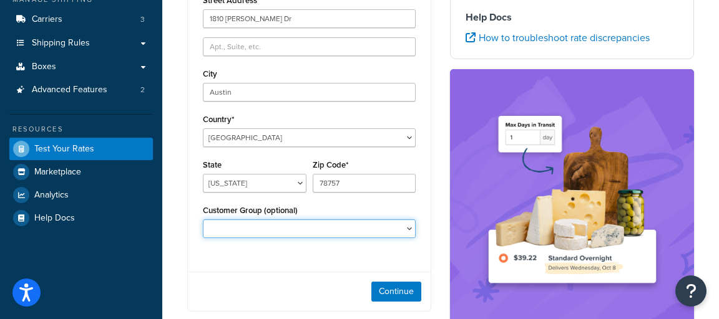
click at [283, 231] on select "B2B" at bounding box center [309, 229] width 213 height 19
select select "B2B"
click at [203, 220] on select "B2B" at bounding box center [309, 229] width 213 height 19
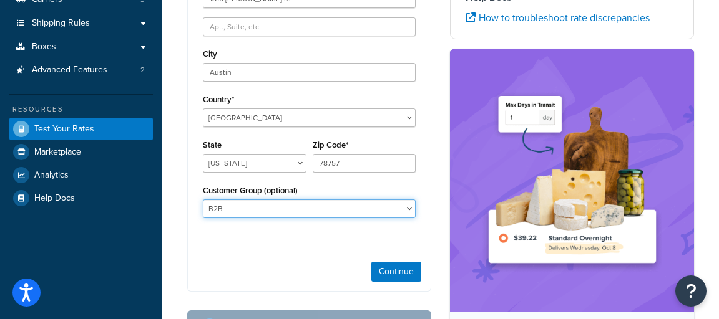
scroll to position [182, 0]
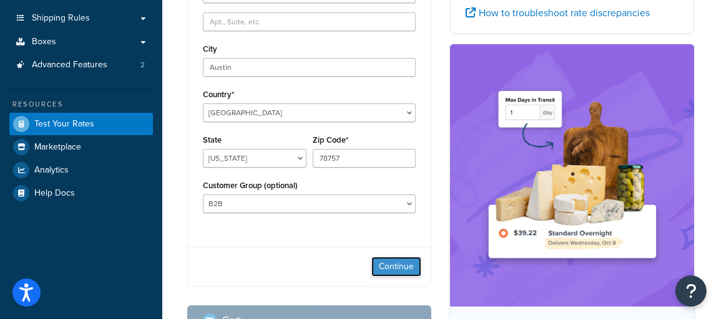
click at [383, 265] on button "Continue" at bounding box center [396, 267] width 50 height 20
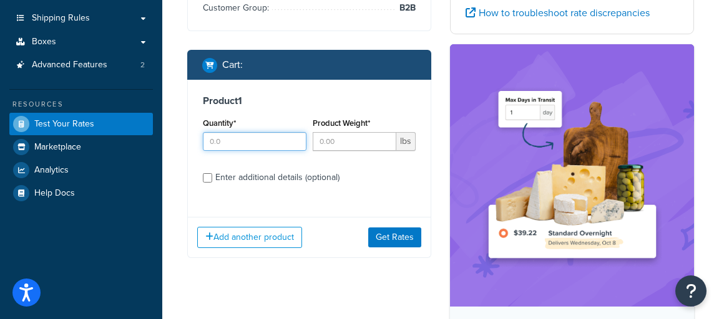
click at [256, 132] on input "Quantity*" at bounding box center [255, 141] width 104 height 19
type input "1"
click at [326, 132] on input "Product Weight*" at bounding box center [355, 141] width 84 height 19
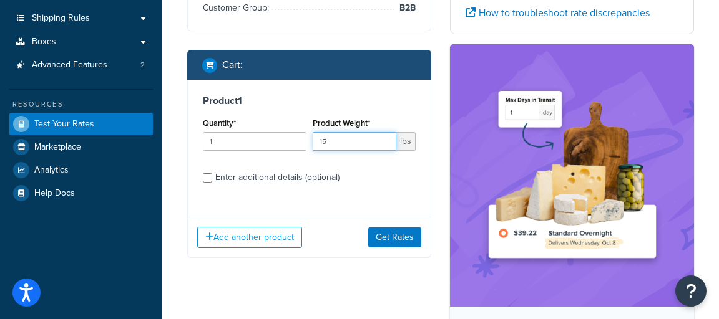
type input "15"
click at [272, 169] on div "Enter additional details (optional)" at bounding box center [277, 177] width 124 height 17
click at [212, 173] on input "Enter additional details (optional)" at bounding box center [207, 177] width 9 height 9
checkbox input "true"
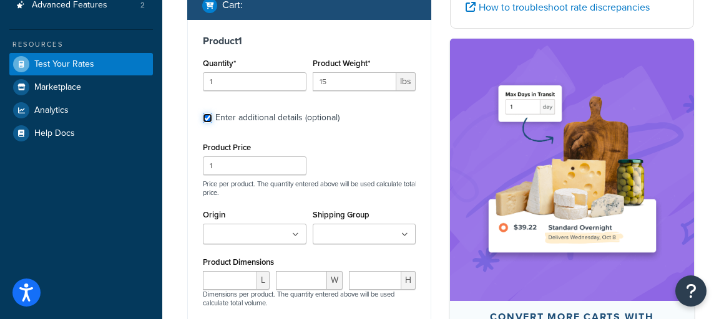
scroll to position [243, 0]
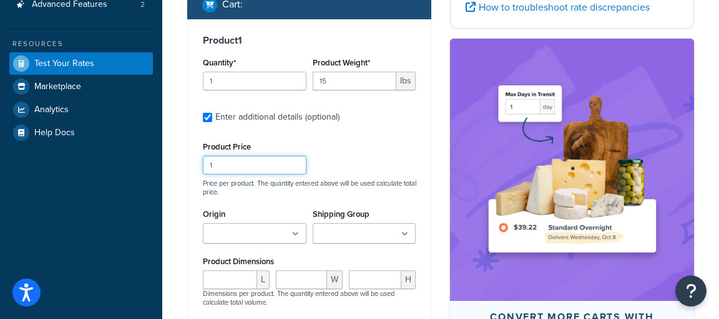
click at [273, 156] on input "1" at bounding box center [255, 165] width 104 height 19
type input "16000"
click at [409, 139] on div "Product Price 16000 Price per product. The quantity entered above will be used …" at bounding box center [309, 168] width 219 height 58
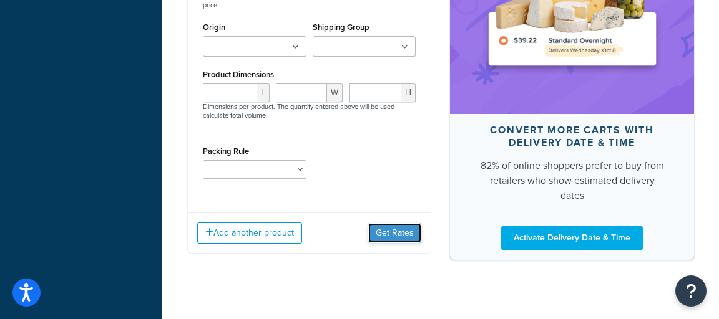
click at [396, 225] on button "Get Rates" at bounding box center [394, 233] width 53 height 20
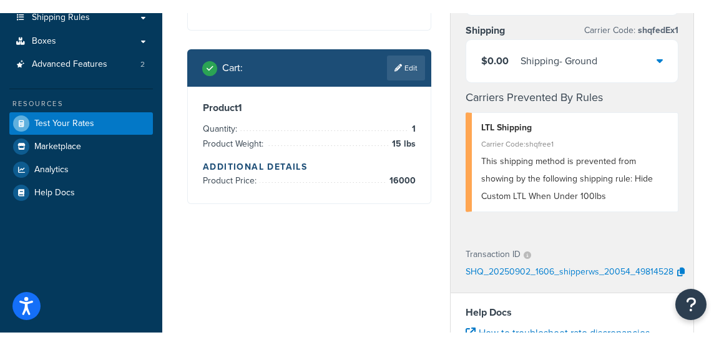
scroll to position [199, 0]
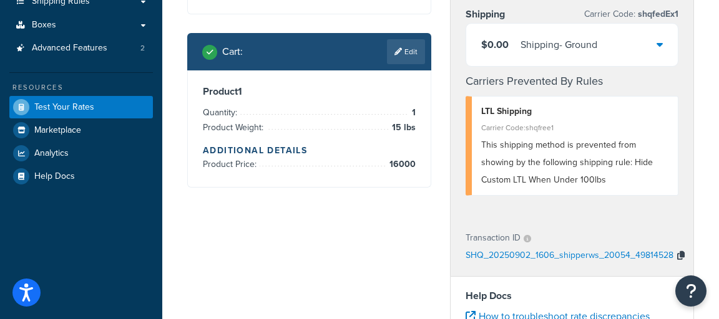
click at [678, 253] on icon "button" at bounding box center [680, 255] width 7 height 9
